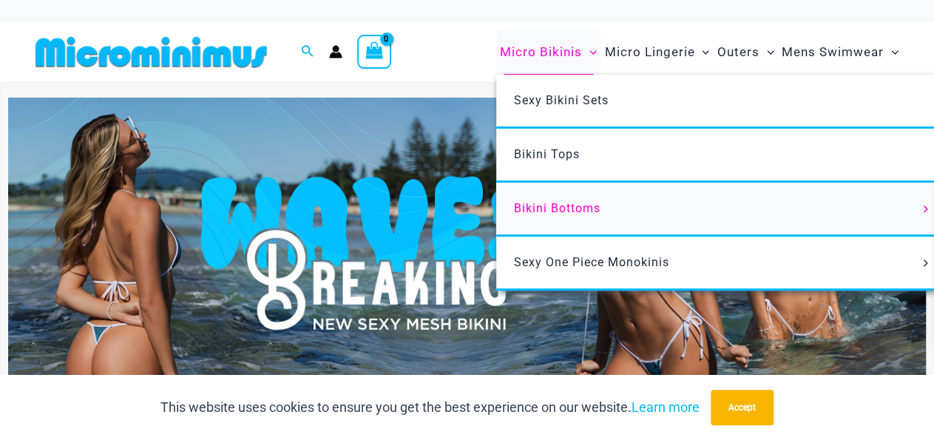
click at [592, 201] on span "Bikini Bottoms" at bounding box center [557, 208] width 87 height 14
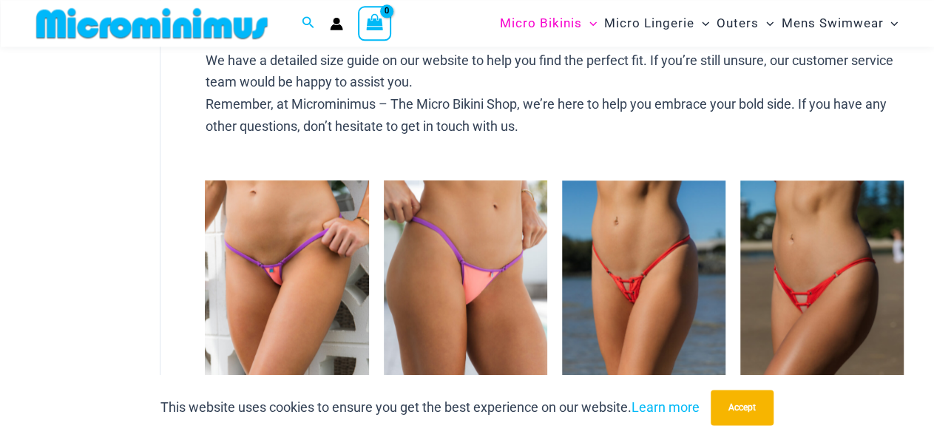
scroll to position [692, 0]
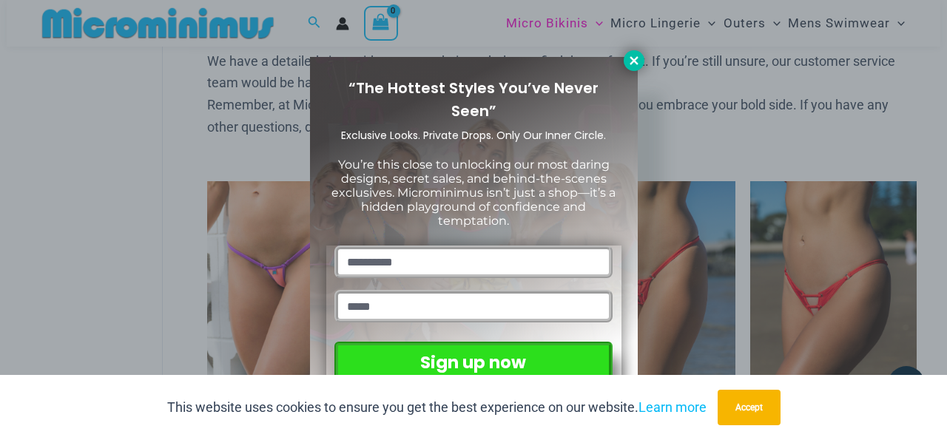
click at [632, 66] on icon at bounding box center [633, 60] width 13 height 13
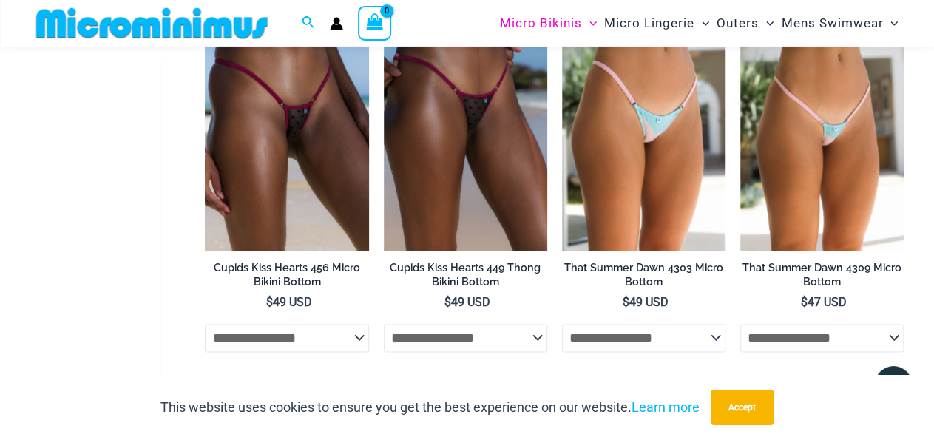
scroll to position [3650, 0]
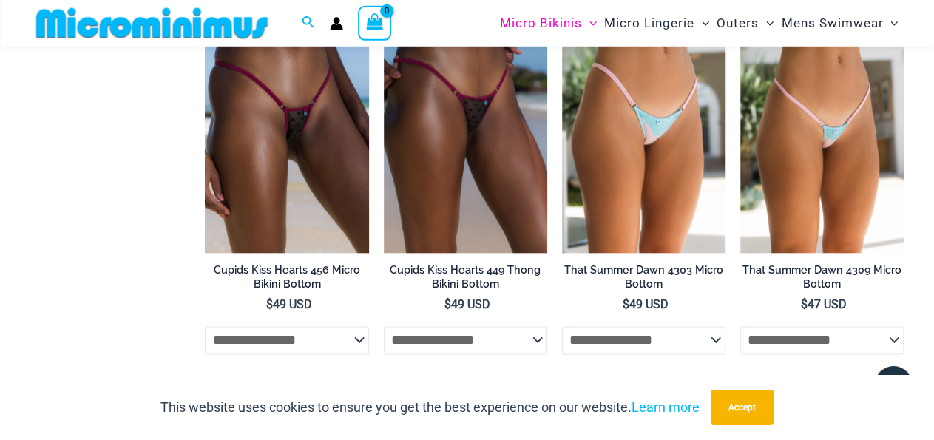
click at [264, 418] on link "2" at bounding box center [262, 435] width 33 height 35
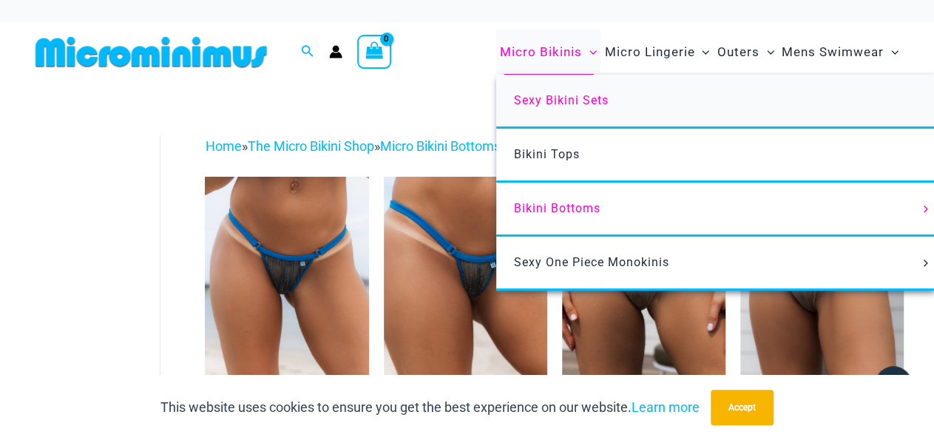
click at [581, 93] on span "Sexy Bikini Sets" at bounding box center [561, 100] width 95 height 14
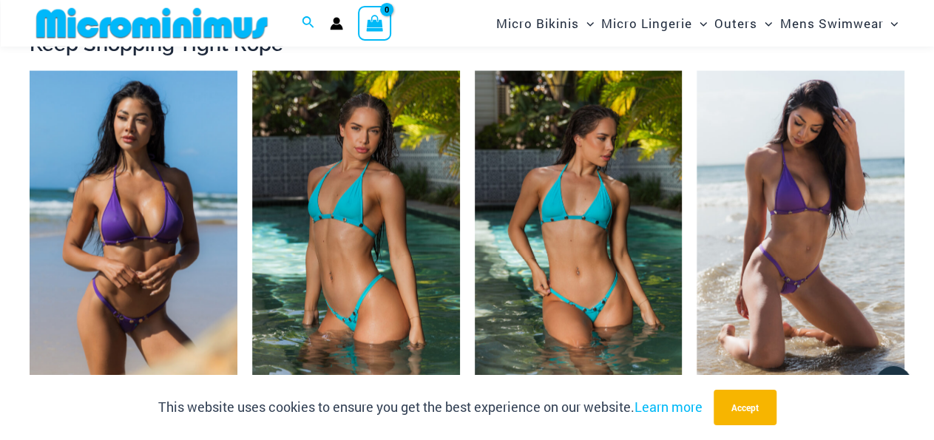
scroll to position [1425, 0]
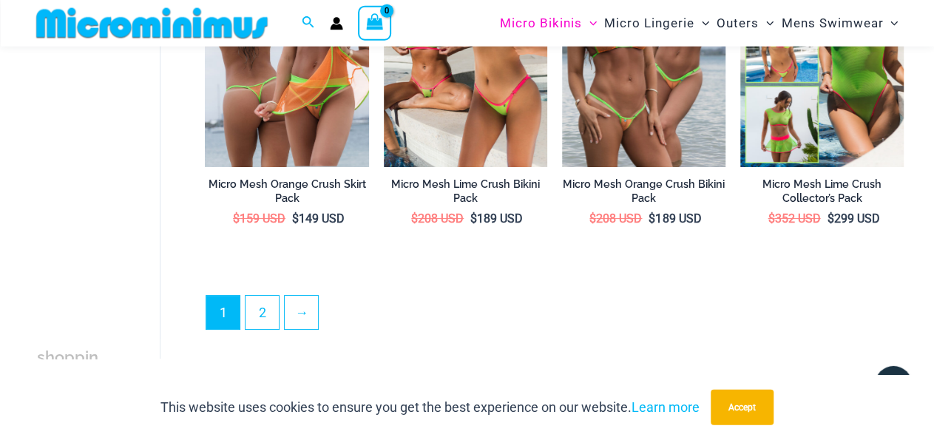
scroll to position [2763, 0]
click at [259, 297] on link "2" at bounding box center [262, 314] width 33 height 35
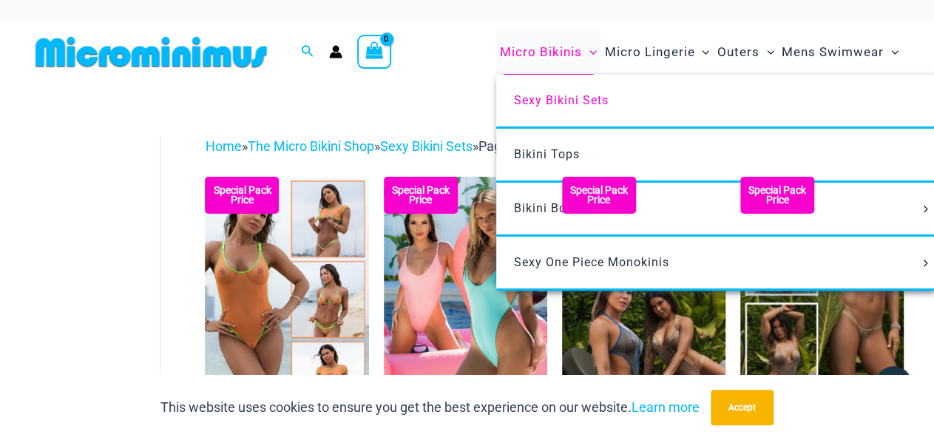
click at [582, 49] on span "Micro Bikinis" at bounding box center [541, 52] width 82 height 38
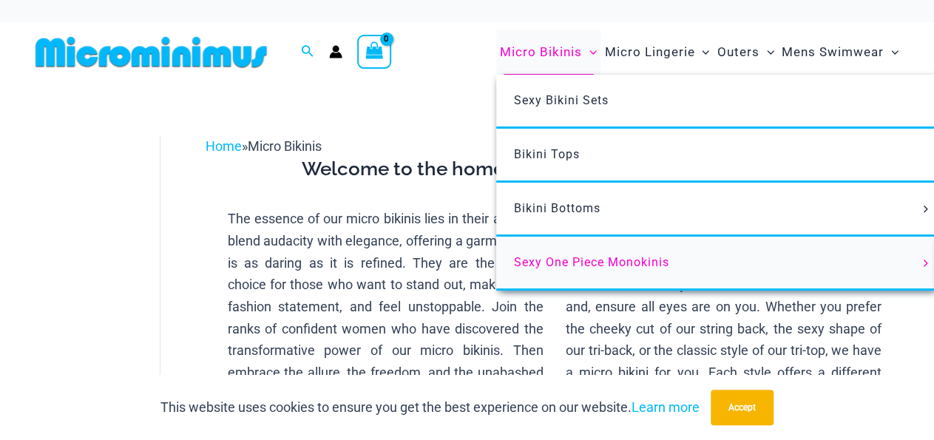
click at [594, 255] on span "Sexy One Piece Monokinis" at bounding box center [591, 262] width 155 height 14
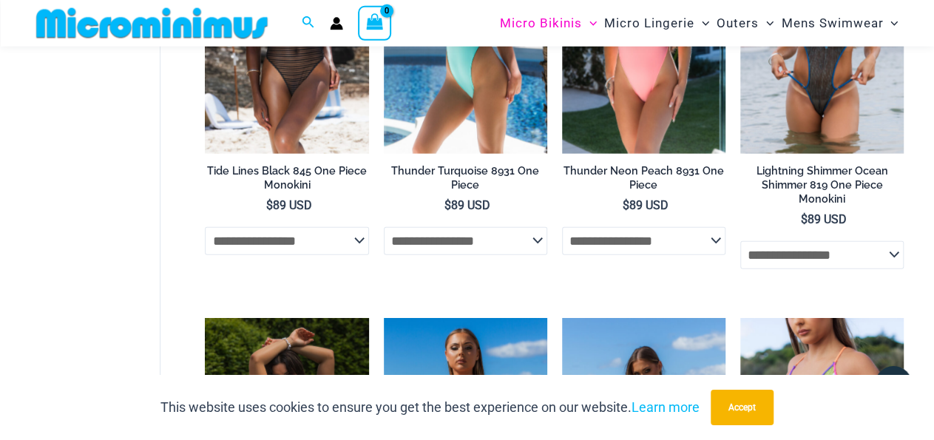
scroll to position [1811, 0]
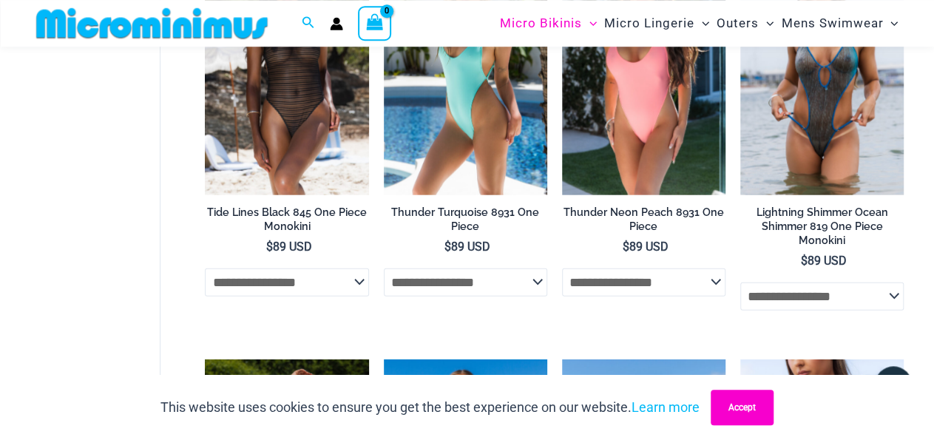
click at [720, 407] on button "Accept" at bounding box center [742, 408] width 63 height 36
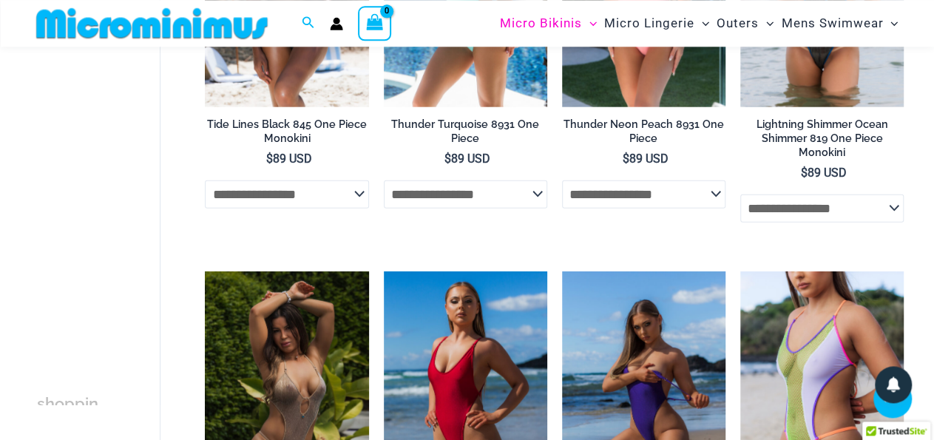
scroll to position [1899, 0]
